Goal: Complete application form: Complete application form

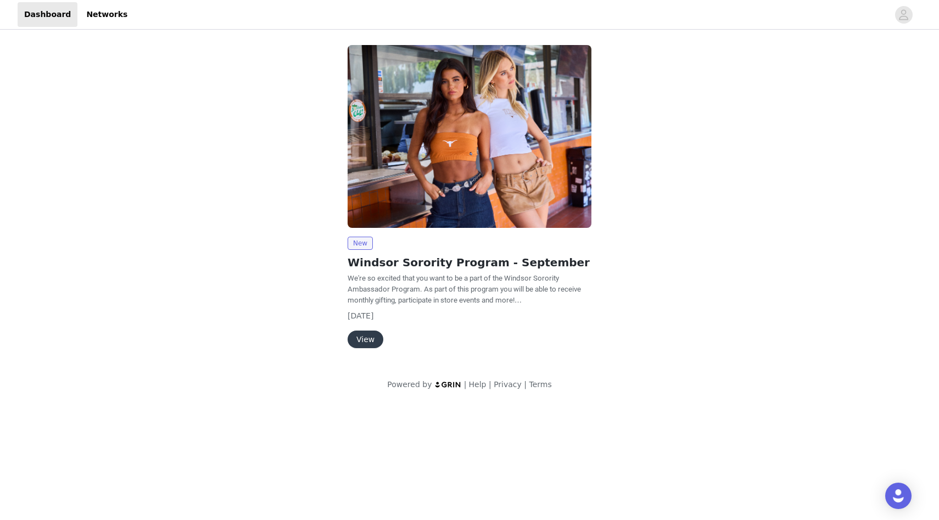
click at [367, 334] on button "View" at bounding box center [365, 339] width 36 height 18
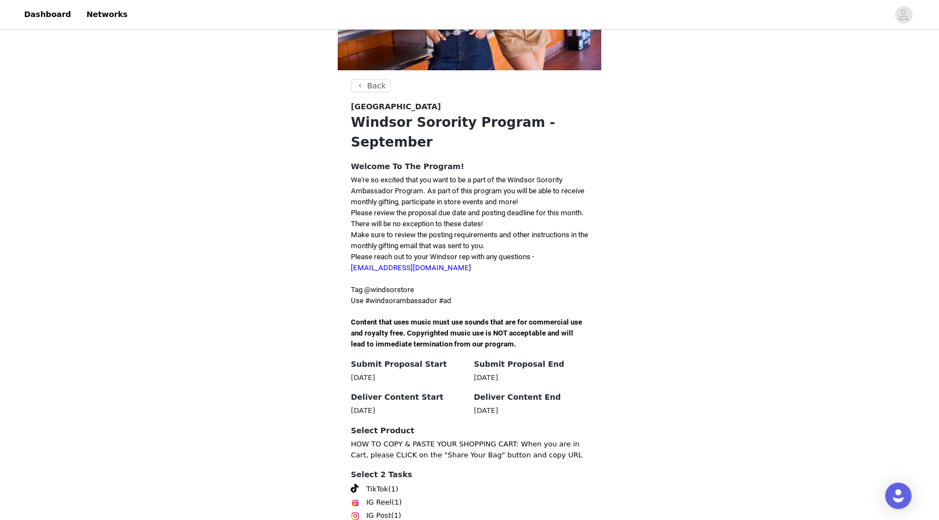
scroll to position [205, 0]
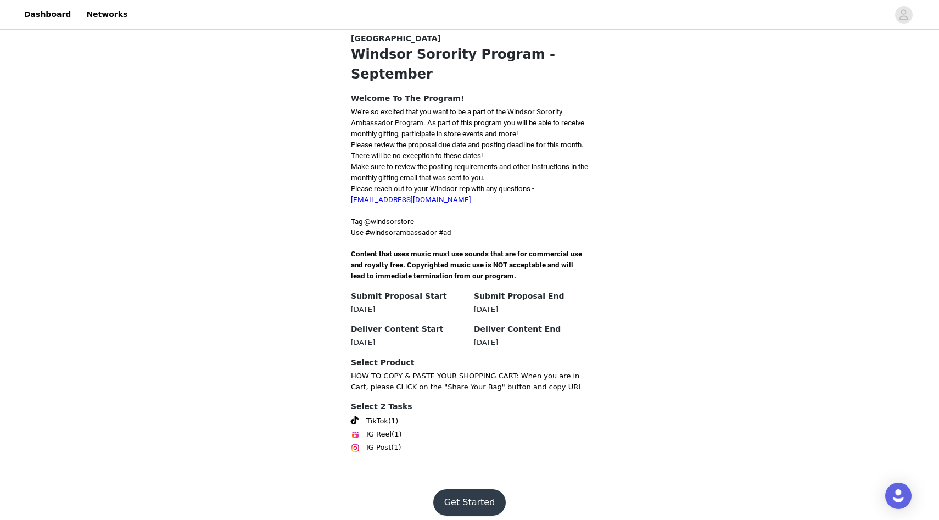
click at [456, 489] on button "Get Started" at bounding box center [469, 502] width 73 height 26
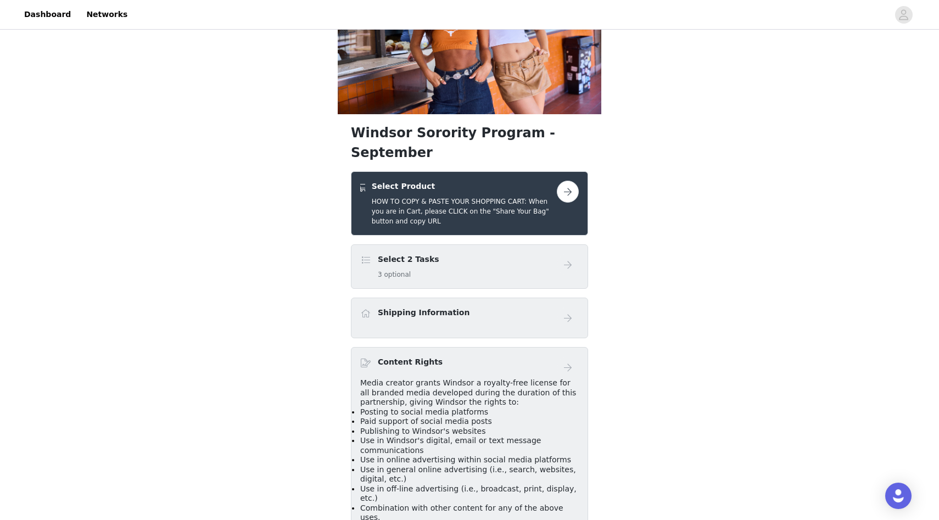
scroll to position [94, 0]
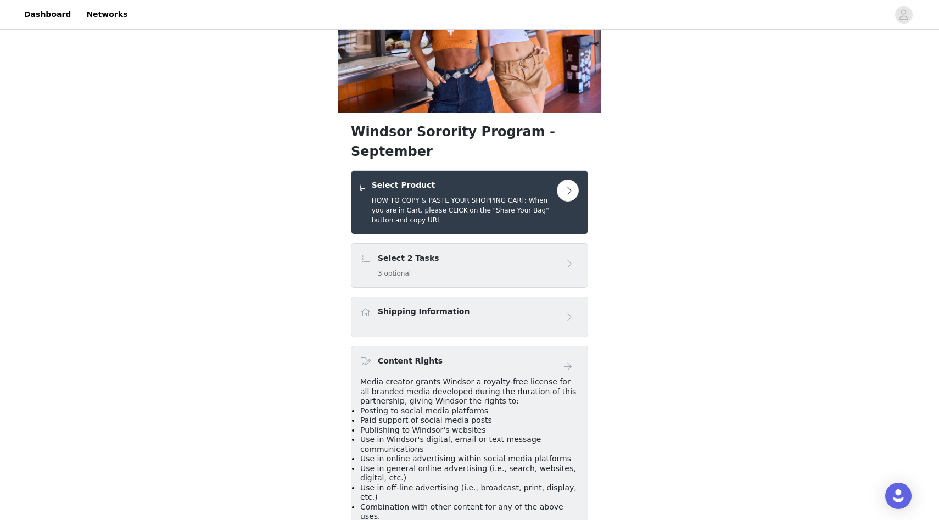
click at [563, 180] on button "button" at bounding box center [568, 190] width 22 height 22
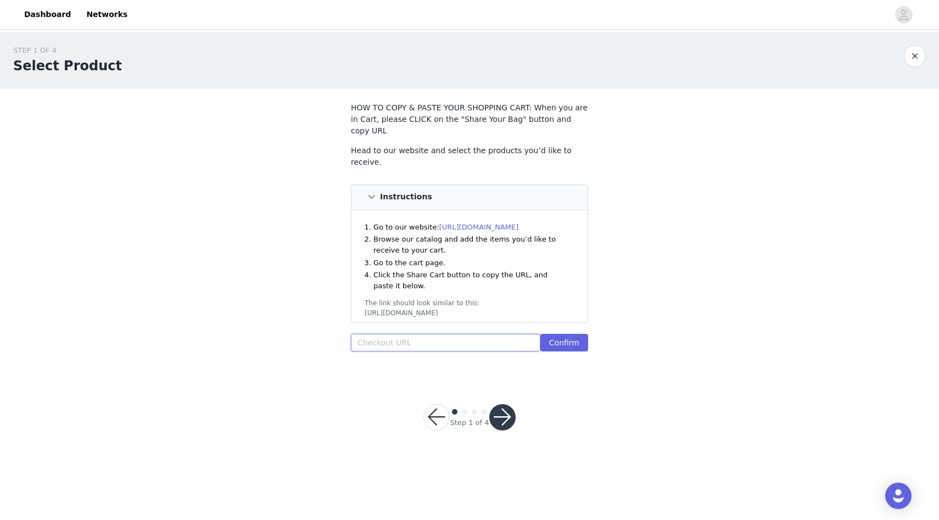
click at [426, 335] on input "text" at bounding box center [445, 343] width 189 height 18
paste input "[URL][DOMAIN_NAME]"
type input "[URL][DOMAIN_NAME]"
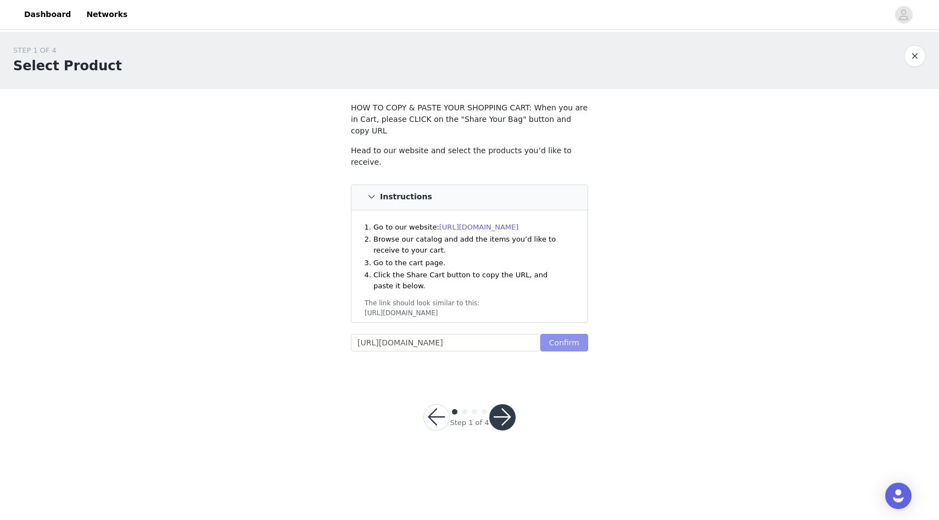
click at [547, 334] on button "Confirm" at bounding box center [564, 343] width 48 height 18
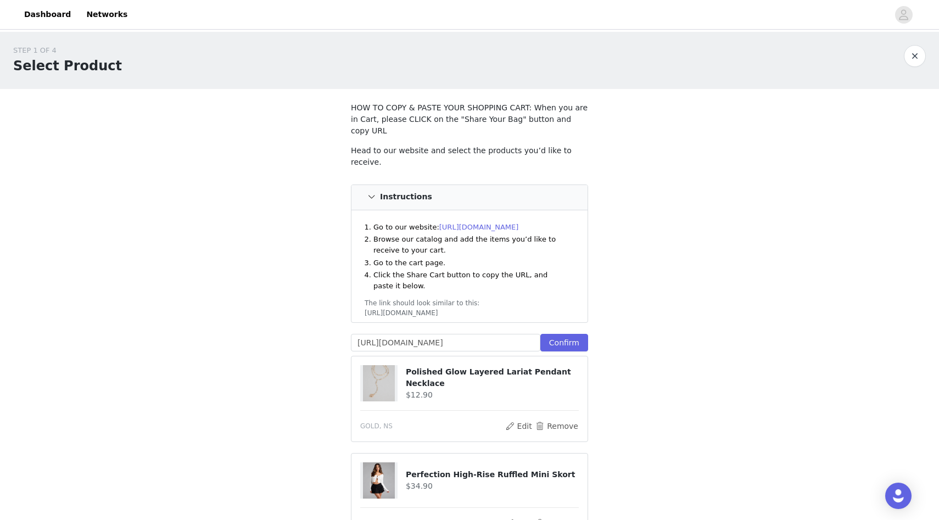
click at [632, 333] on div "STEP 1 OF 4 Select Product HOW TO COPY & PASTE YOUR SHOPPING CART: When you are…" at bounding box center [469, 497] width 939 height 930
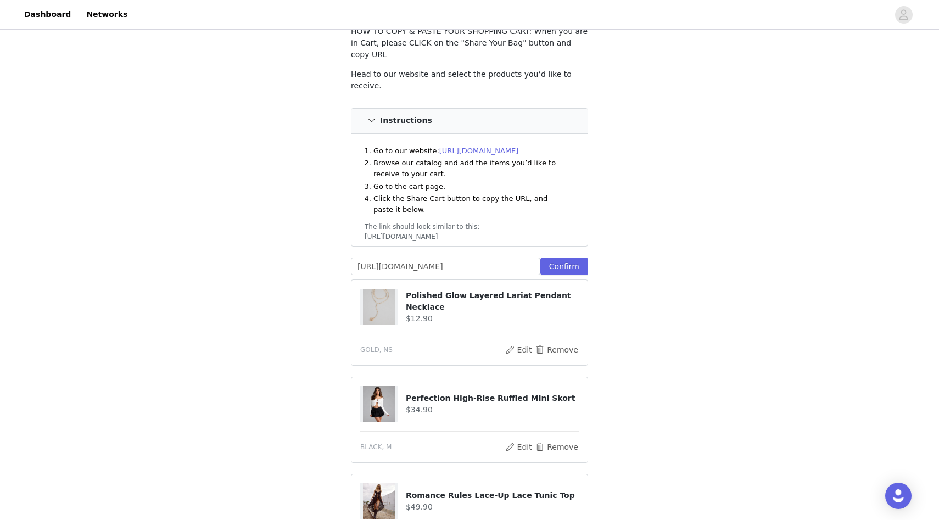
scroll to position [78, 0]
click at [495, 256] on input "[URL][DOMAIN_NAME]" at bounding box center [445, 265] width 189 height 18
click at [494, 256] on input "[URL][DOMAIN_NAME]" at bounding box center [445, 265] width 189 height 18
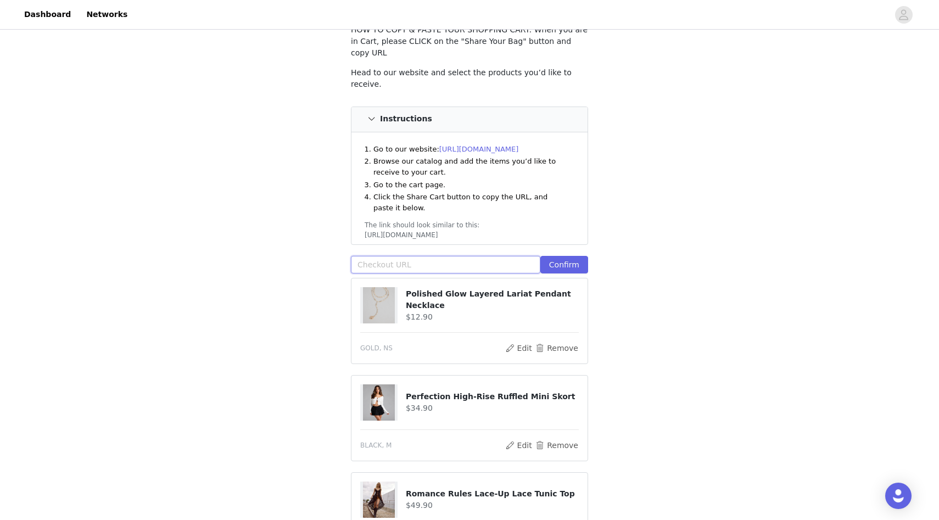
paste input "[URL][DOMAIN_NAME]"
type input "[URL][DOMAIN_NAME]"
click at [564, 256] on button "Confirm" at bounding box center [564, 265] width 48 height 18
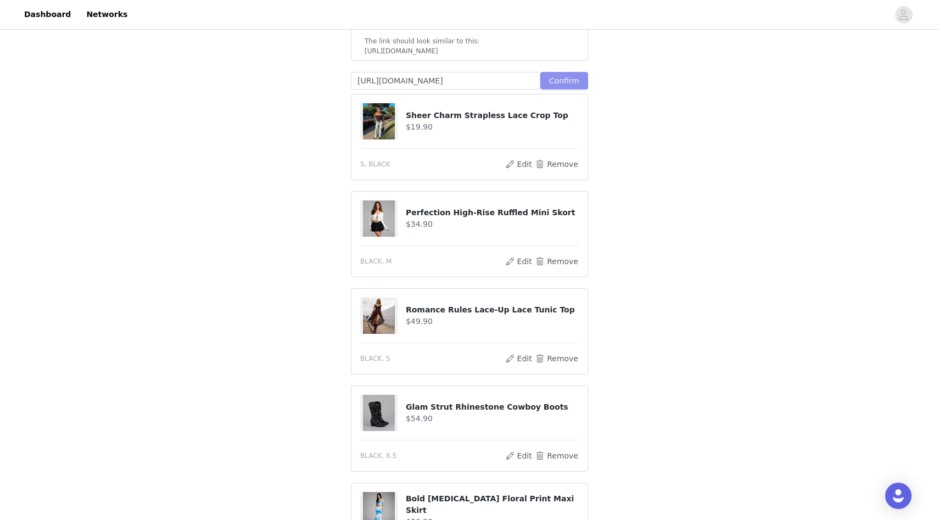
scroll to position [401, 0]
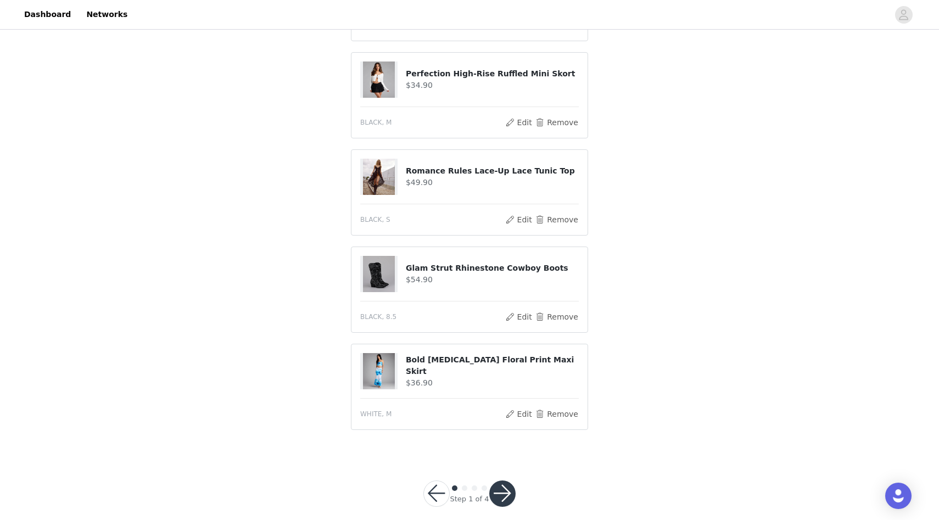
click at [493, 481] on button "button" at bounding box center [502, 493] width 26 height 26
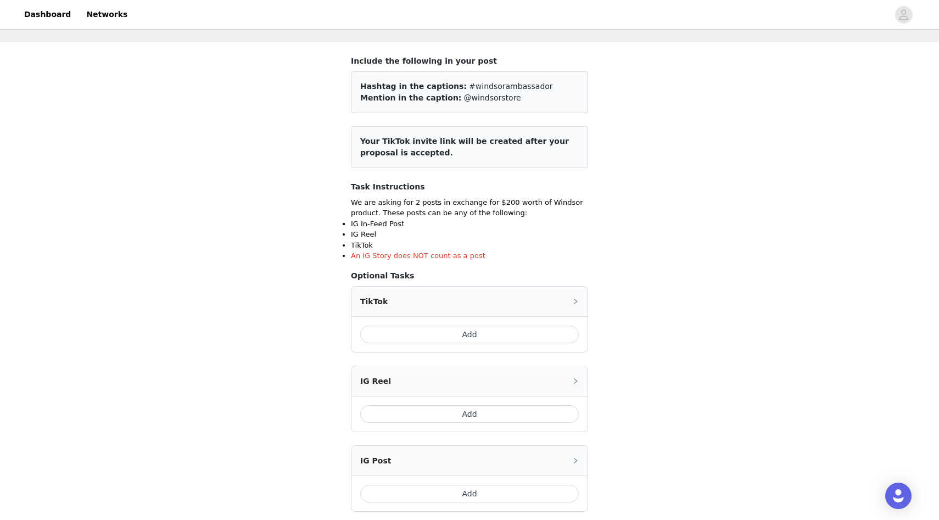
scroll to position [42, 0]
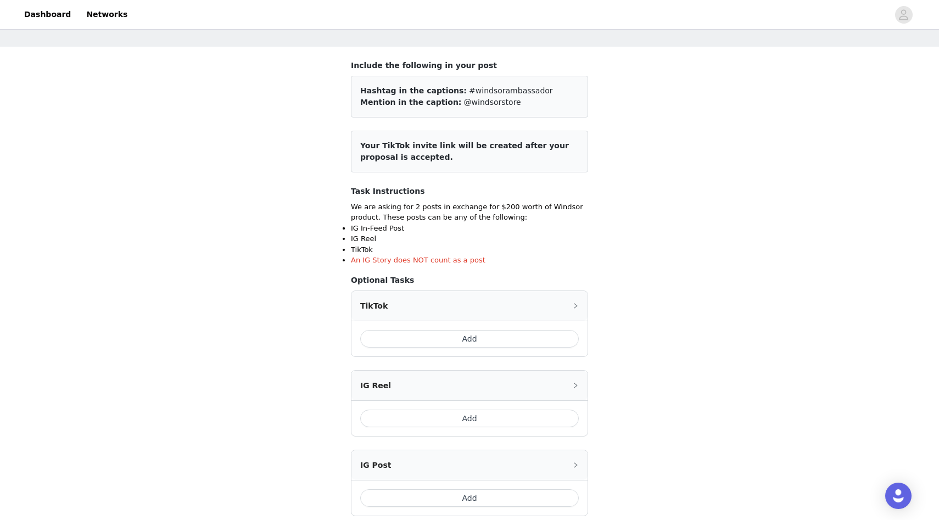
click at [507, 335] on button "Add" at bounding box center [469, 339] width 218 height 18
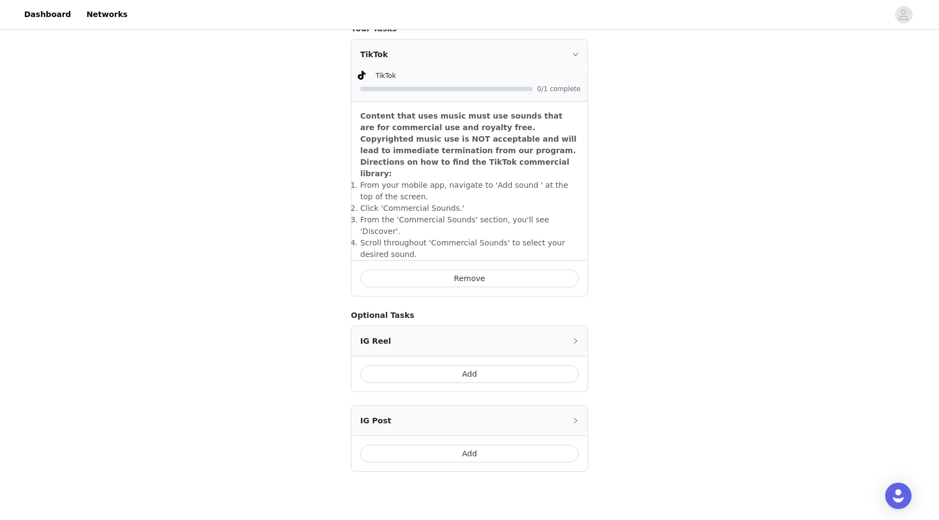
scroll to position [306, 0]
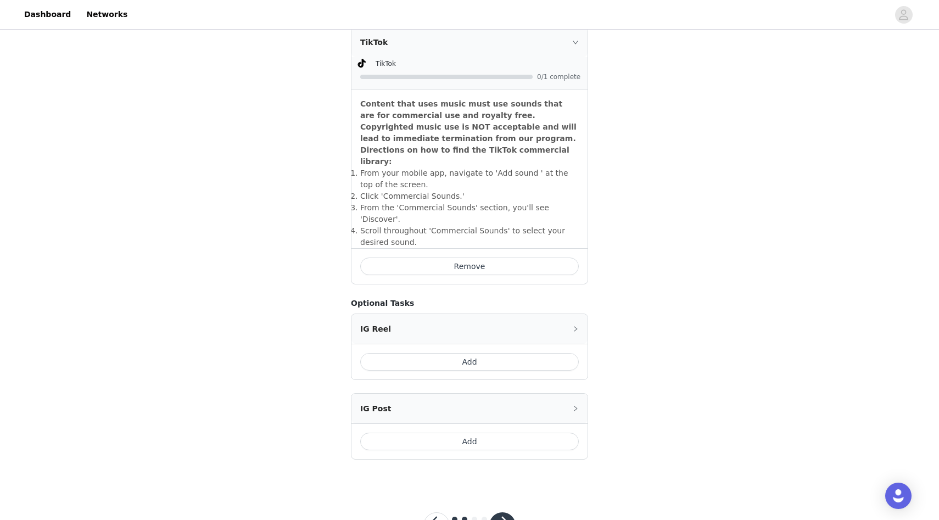
click at [456, 433] on button "Add" at bounding box center [469, 442] width 218 height 18
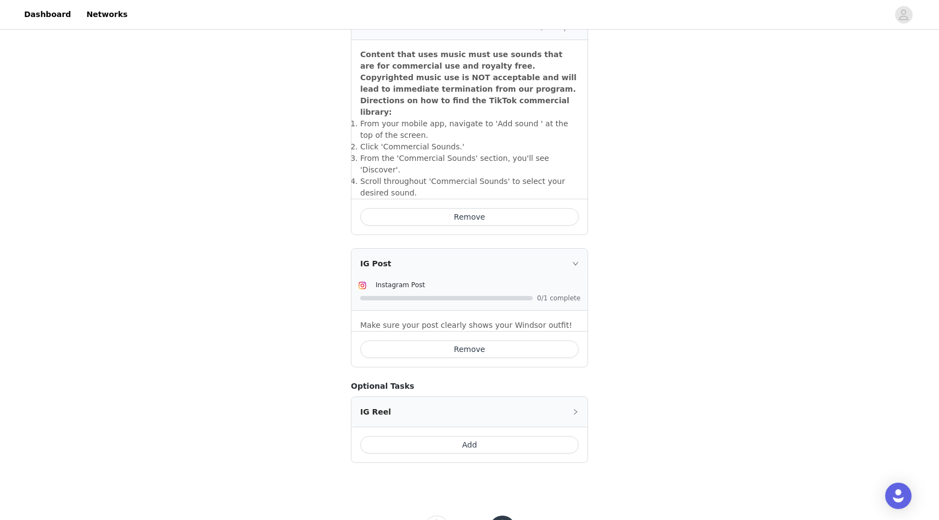
scroll to position [380, 0]
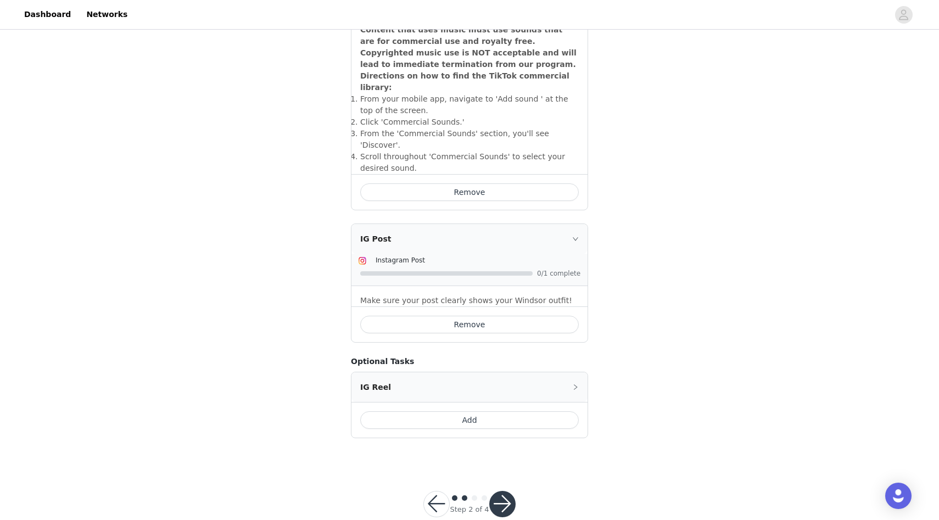
click at [501, 478] on div "Step 2 of 4" at bounding box center [469, 504] width 119 height 53
click at [503, 491] on button "button" at bounding box center [502, 504] width 26 height 26
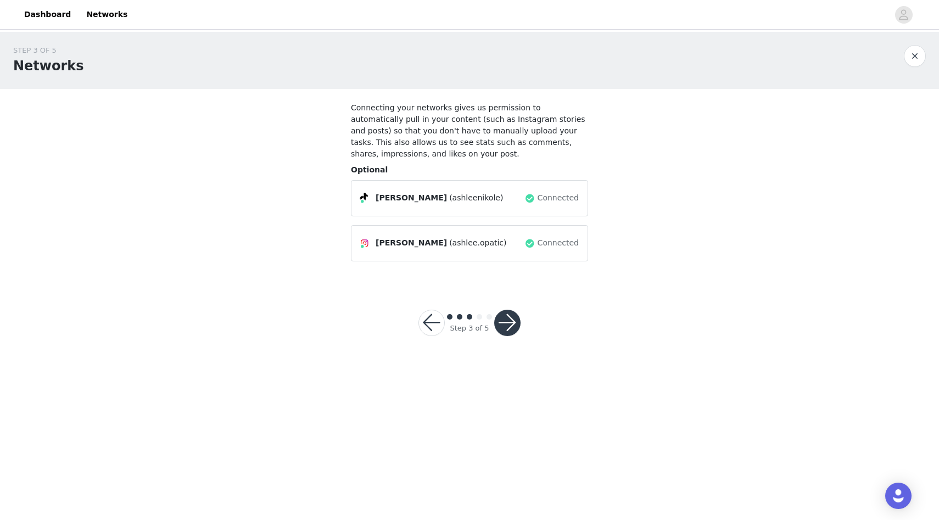
click at [505, 321] on button "button" at bounding box center [507, 323] width 26 height 26
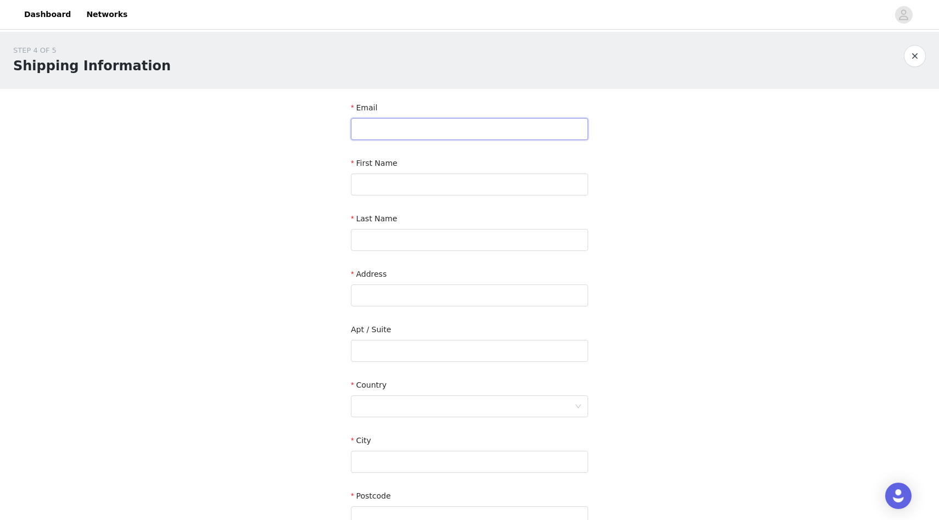
click at [410, 124] on input "text" at bounding box center [469, 129] width 237 height 22
type input "[EMAIL_ADDRESS][DOMAIN_NAME]"
type input "[PERSON_NAME]"
type input "Opatic"
type input "[STREET_ADDRESS]"
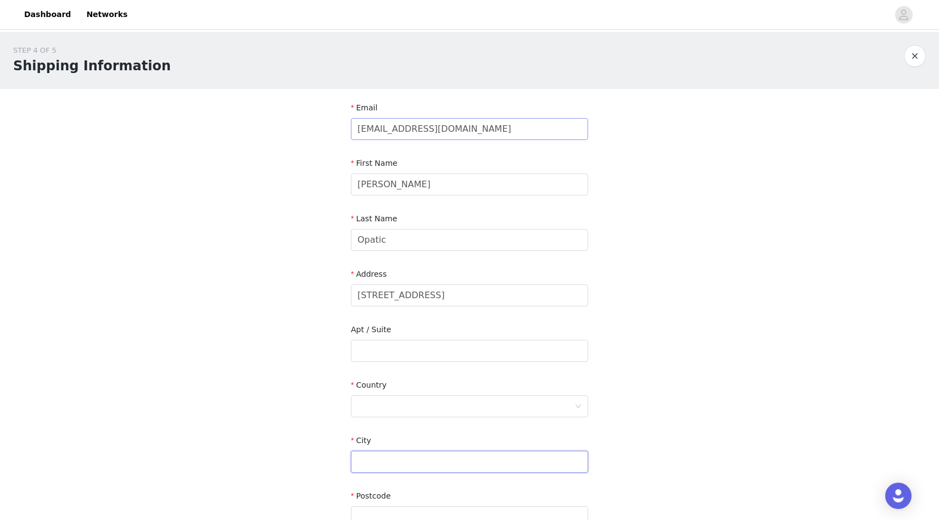
type input "Jenison"
type input "49428"
type input "6169703728"
drag, startPoint x: 452, startPoint y: 296, endPoint x: 269, endPoint y: 266, distance: 185.8
click at [269, 266] on div "STEP 4 OF 5 Shipping Information Email [EMAIL_ADDRESS][DOMAIN_NAME] First Name …" at bounding box center [469, 323] width 939 height 582
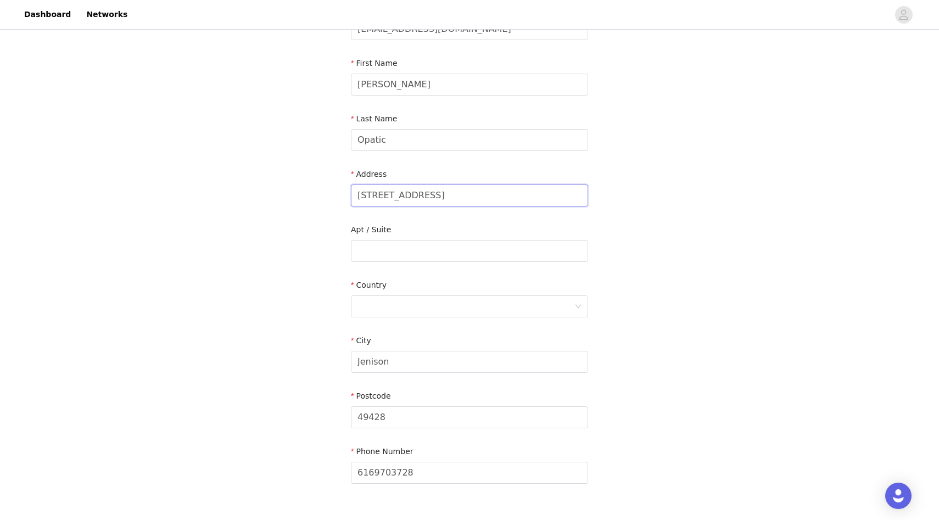
scroll to position [105, 0]
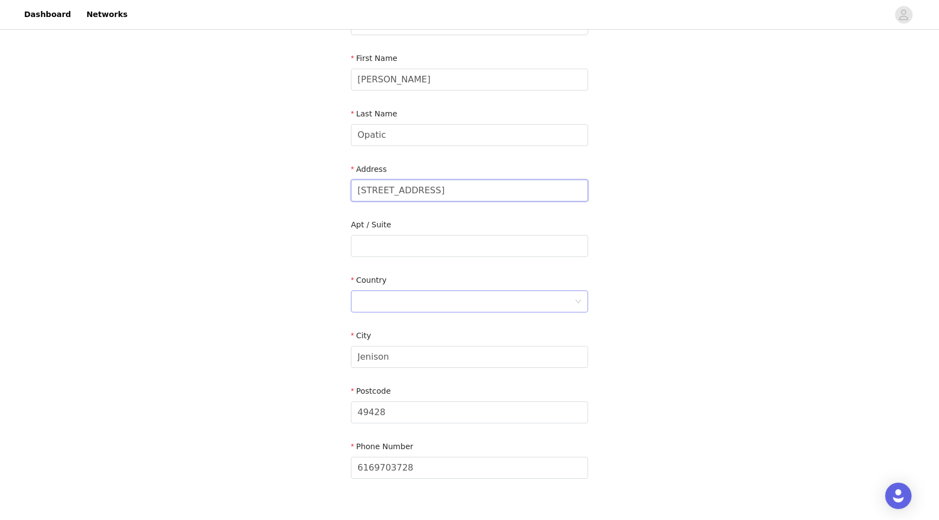
type input "[STREET_ADDRESS]"
click at [436, 305] on div at bounding box center [465, 301] width 217 height 21
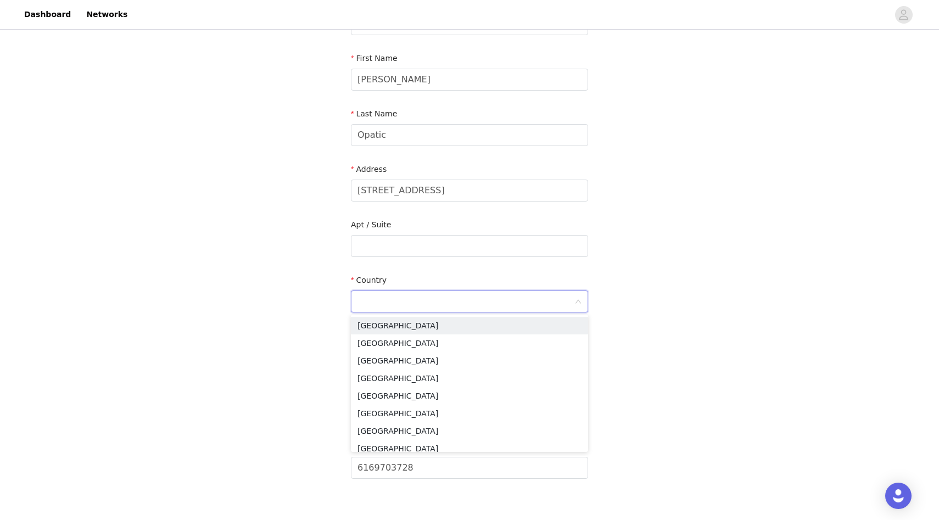
click at [436, 305] on input at bounding box center [465, 301] width 217 height 21
click at [375, 327] on li "[GEOGRAPHIC_DATA]" at bounding box center [469, 326] width 237 height 18
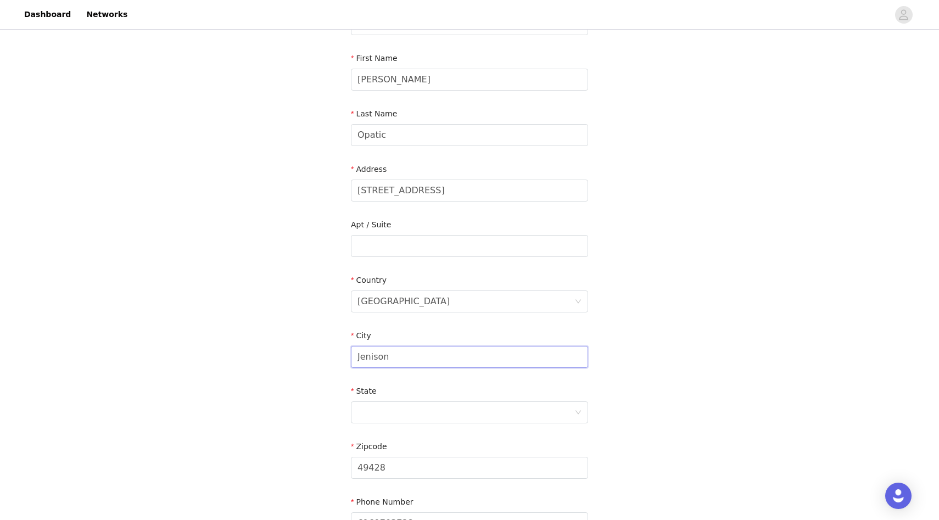
drag, startPoint x: 411, startPoint y: 363, endPoint x: 349, endPoint y: 355, distance: 62.6
click at [349, 355] on section "Email [EMAIL_ADDRESS][DOMAIN_NAME] First Name [PERSON_NAME] Last Name Opatic Ad…" at bounding box center [469, 274] width 263 height 581
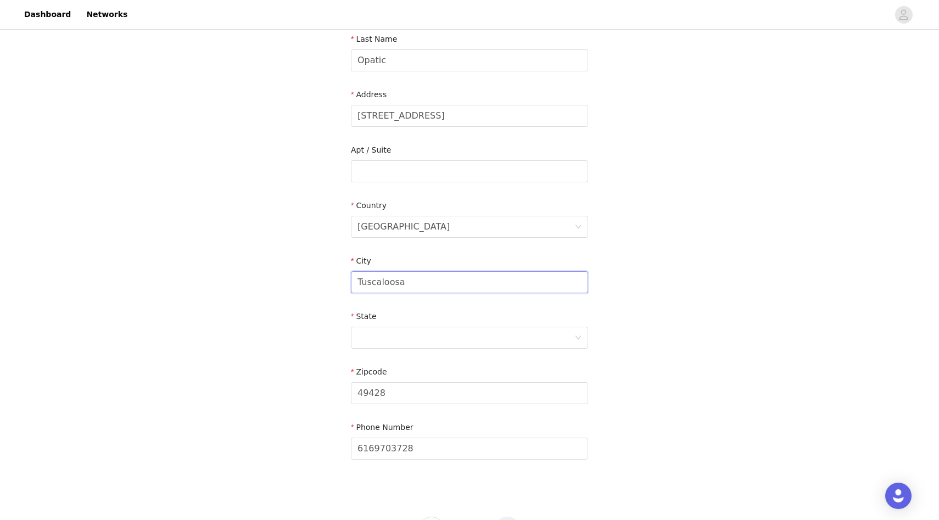
scroll to position [228, 0]
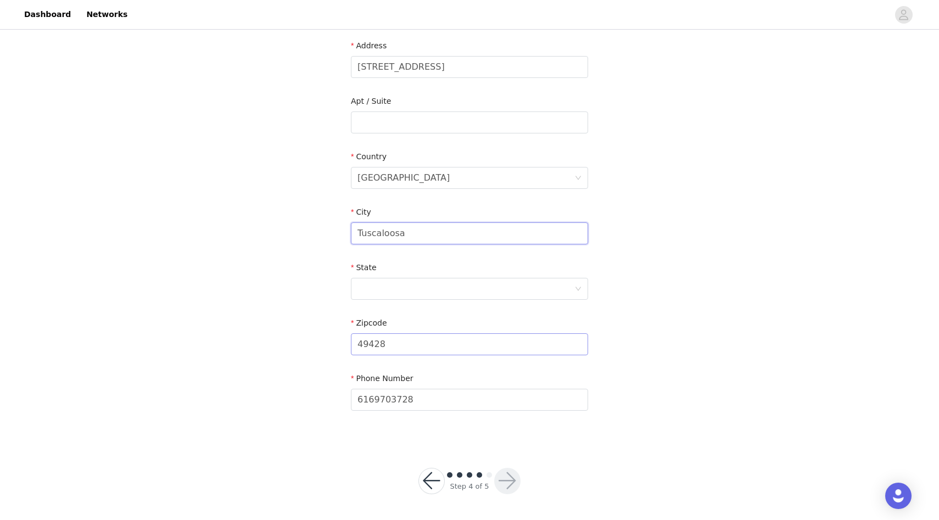
type input "Tuscaloosa"
drag, startPoint x: 392, startPoint y: 353, endPoint x: 332, endPoint y: 341, distance: 60.9
click at [333, 341] on div "STEP 4 OF 5 Shipping Information Email [EMAIL_ADDRESS][DOMAIN_NAME] First Name …" at bounding box center [469, 122] width 939 height 638
type input "35401"
click at [416, 288] on div at bounding box center [465, 288] width 217 height 21
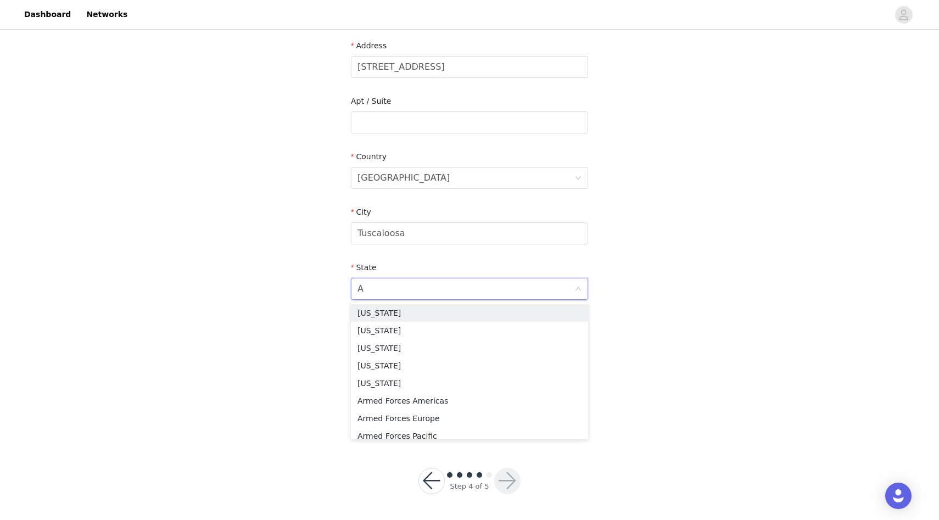
type input "AL"
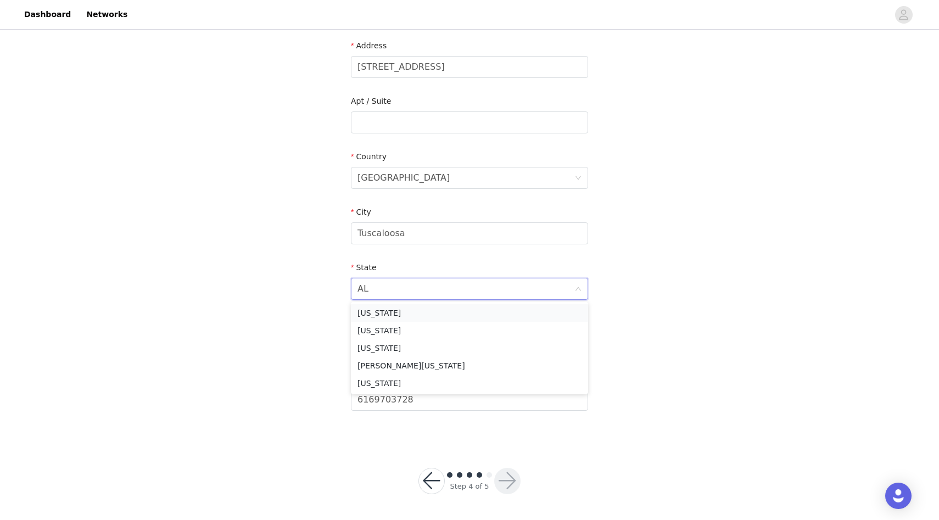
click at [415, 306] on li "[US_STATE]" at bounding box center [469, 313] width 237 height 18
click at [507, 479] on button "button" at bounding box center [507, 481] width 26 height 26
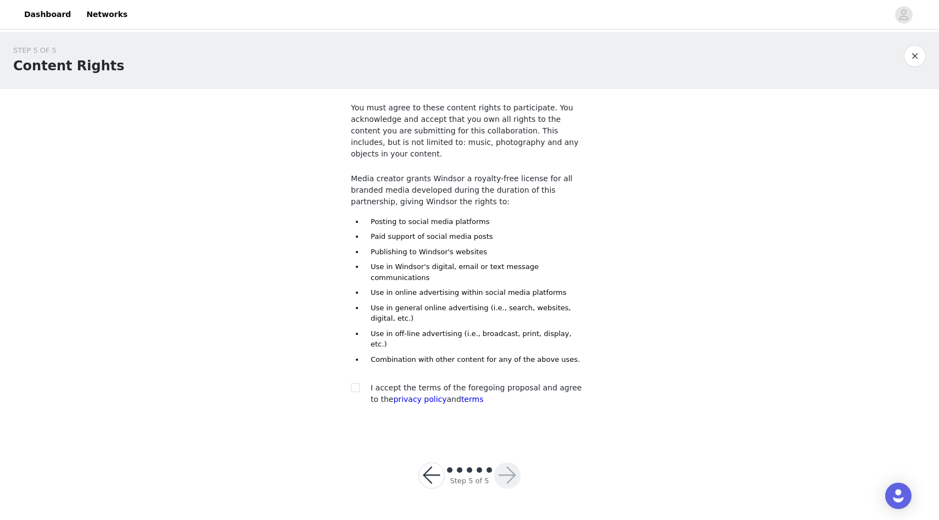
click at [453, 383] on span "I accept the terms of the foregoing proposal and agree to the privacy policy an…" at bounding box center [476, 393] width 211 height 20
click at [361, 346] on div "You must agree to these content rights to participate. You acknowledge and acce…" at bounding box center [469, 256] width 237 height 308
click at [356, 383] on input "checkbox" at bounding box center [355, 387] width 8 height 8
checkbox input "true"
click at [506, 462] on button "button" at bounding box center [507, 475] width 26 height 26
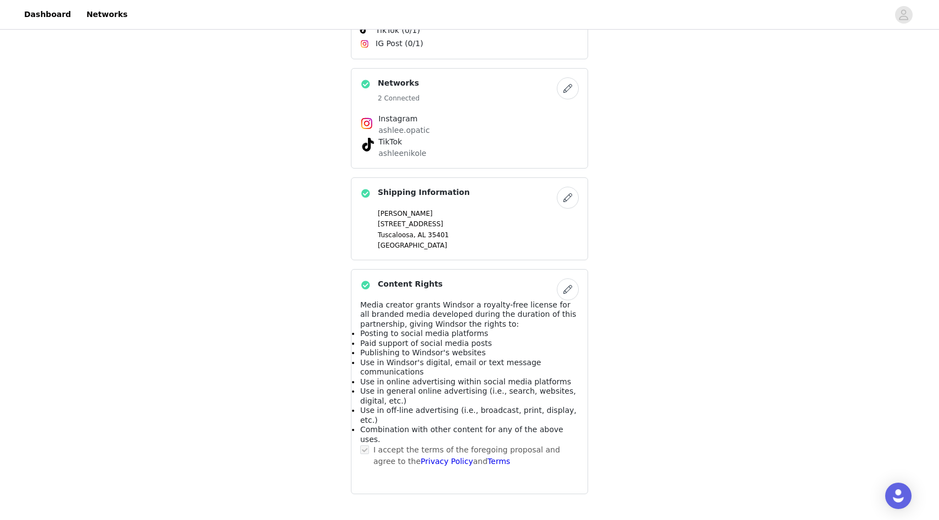
scroll to position [579, 0]
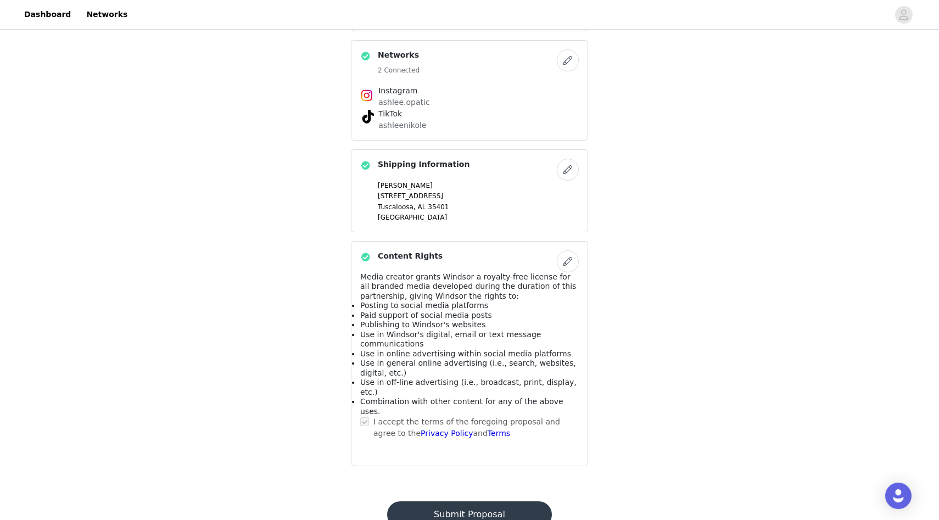
click at [451, 501] on button "Submit Proposal" at bounding box center [469, 514] width 164 height 26
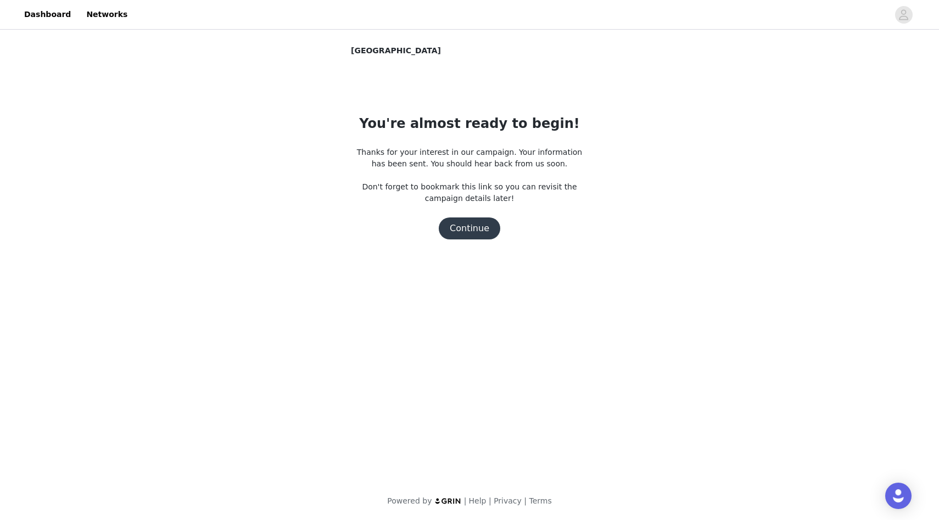
scroll to position [0, 0]
click at [471, 232] on button "Continue" at bounding box center [469, 228] width 61 height 22
